Goal: Transaction & Acquisition: Purchase product/service

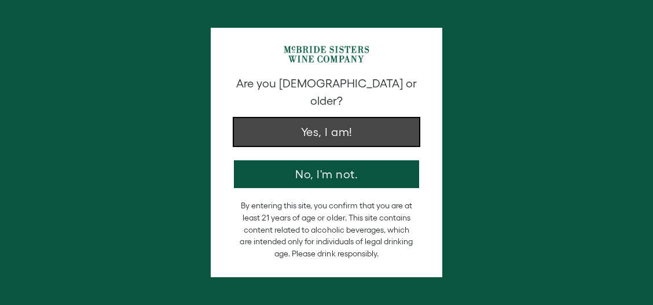
click at [317, 118] on button "Yes, I am!" at bounding box center [326, 132] width 185 height 28
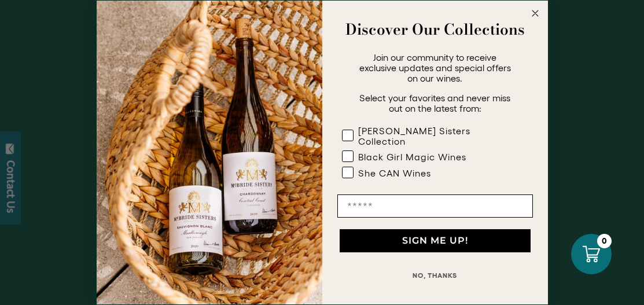
scroll to position [208, 0]
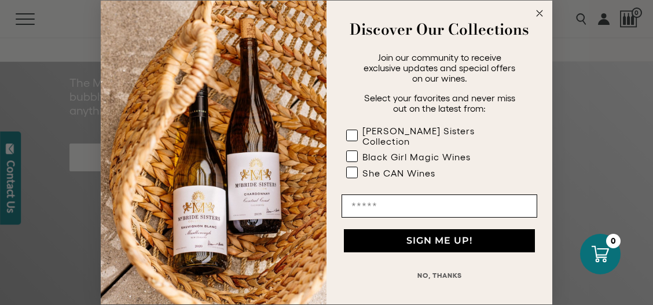
click at [432, 267] on button "NO, THANKS" at bounding box center [440, 275] width 196 height 23
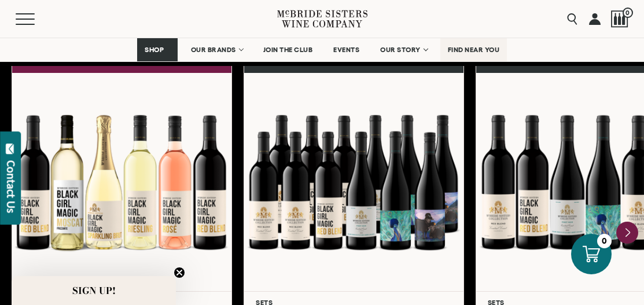
scroll to position [1529, 0]
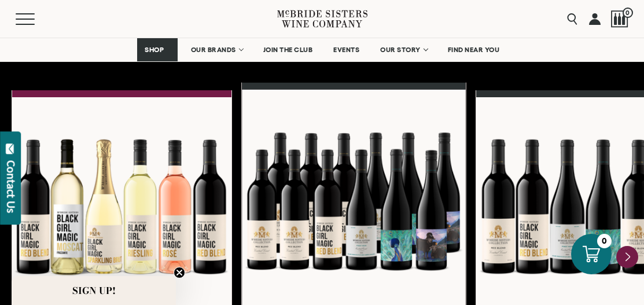
click at [371, 175] on div at bounding box center [354, 201] width 224 height 223
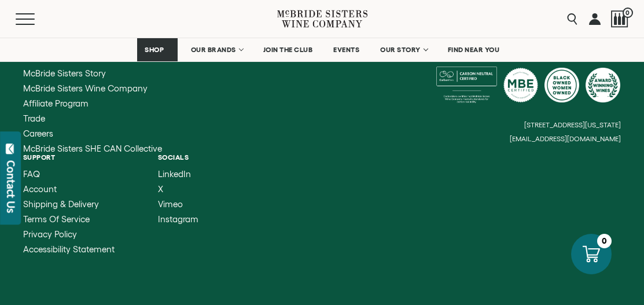
scroll to position [2758, 0]
